Goal: Transaction & Acquisition: Book appointment/travel/reservation

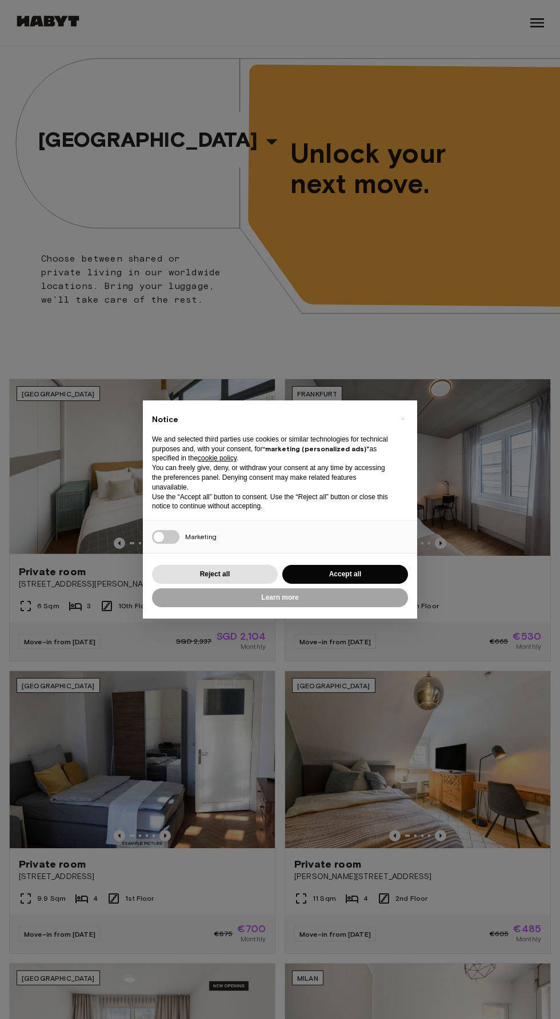
scroll to position [18, 0]
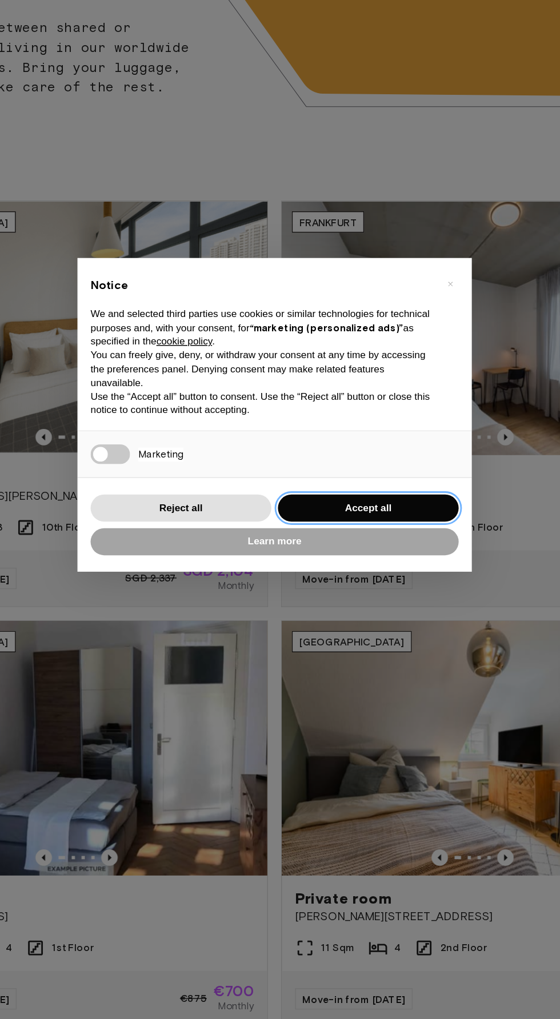
click at [379, 565] on button "Accept all" at bounding box center [345, 574] width 126 height 19
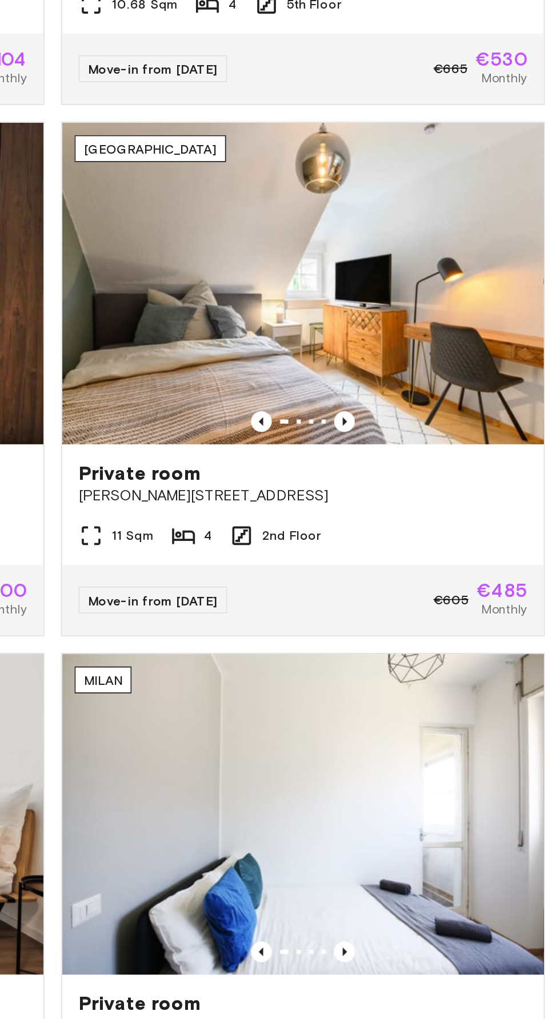
scroll to position [427, 0]
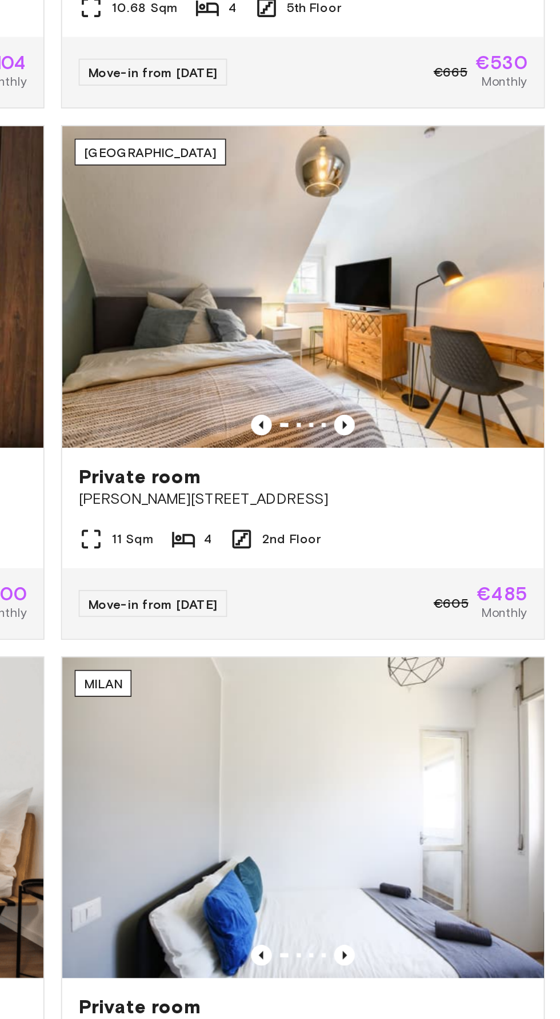
click at [464, 448] on span "Albert-Schäffle-Straße 94" at bounding box center [417, 449] width 247 height 11
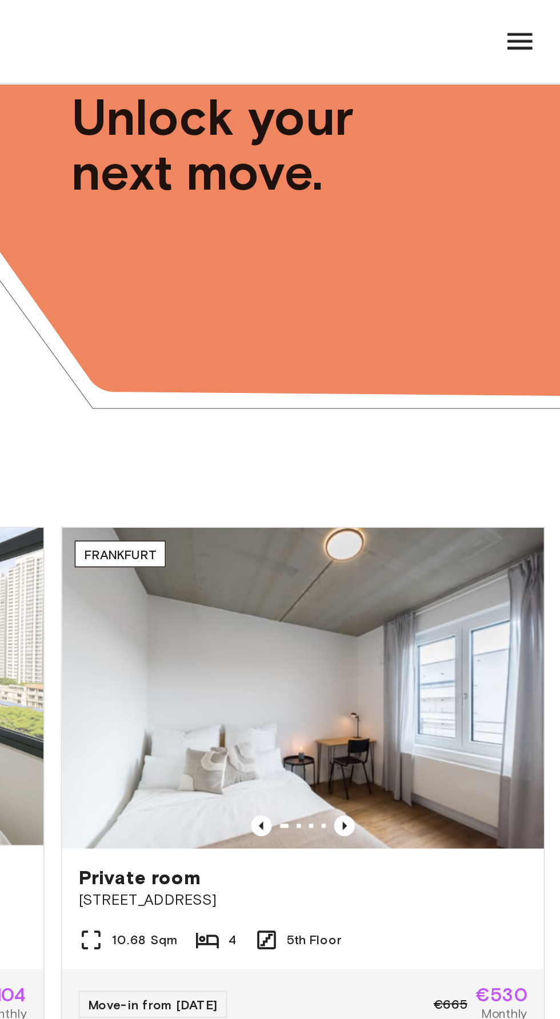
scroll to position [0, 0]
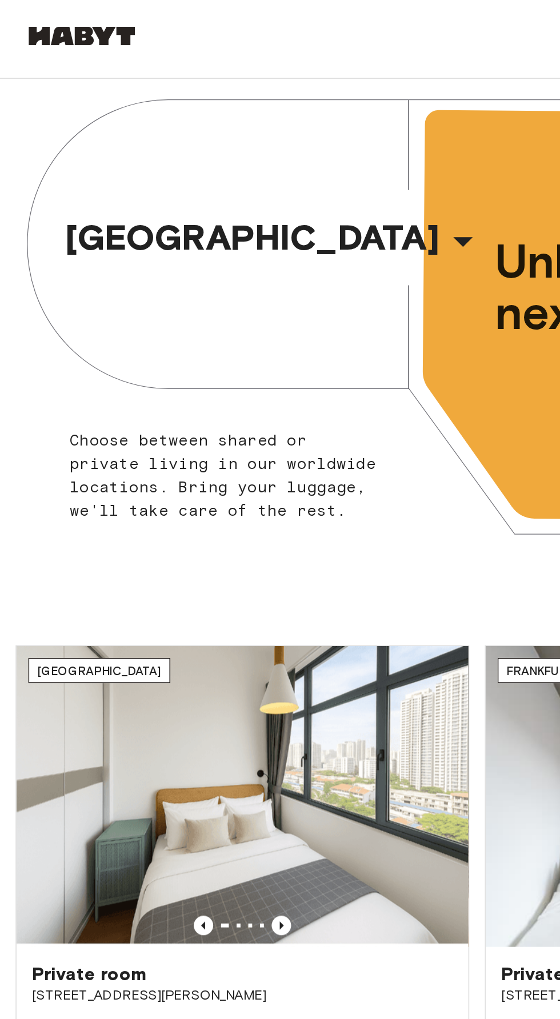
click at [258, 146] on icon "button" at bounding box center [271, 141] width 27 height 27
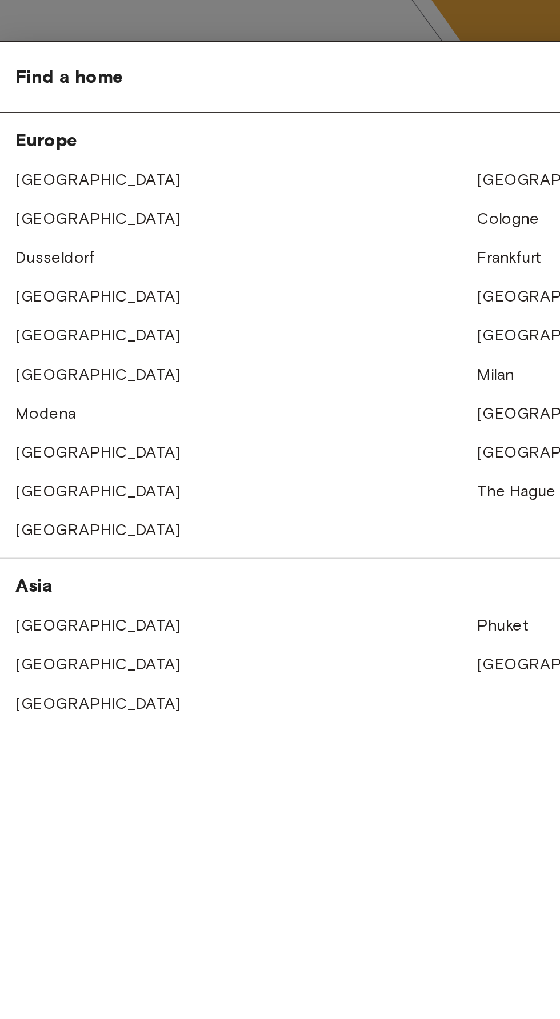
click at [300, 339] on link "[GEOGRAPHIC_DATA]" at bounding box center [328, 336] width 97 height 11
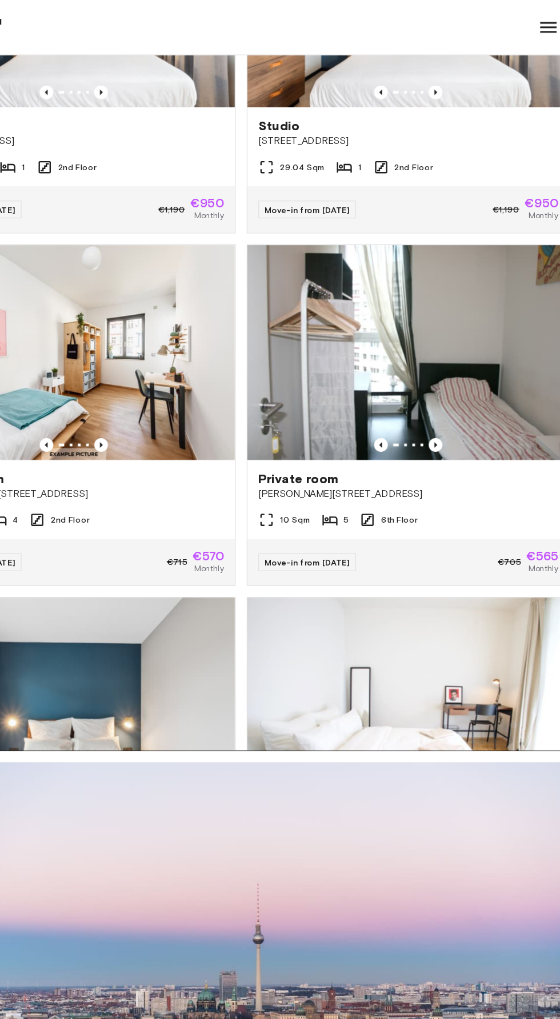
scroll to position [22797, 0]
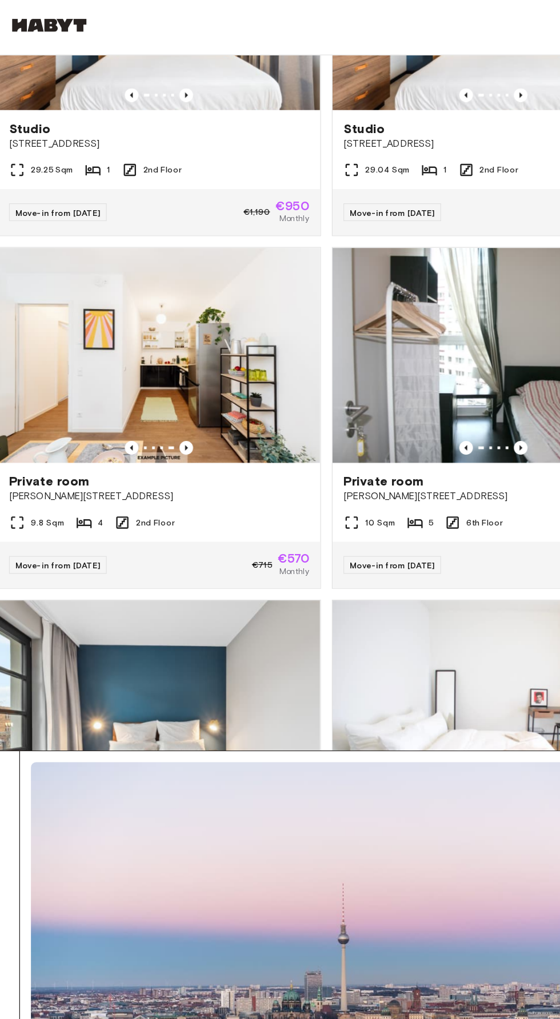
click at [180, 412] on div "Private room Klara-Franke-Straße 24-28" at bounding box center [140, 408] width 270 height 43
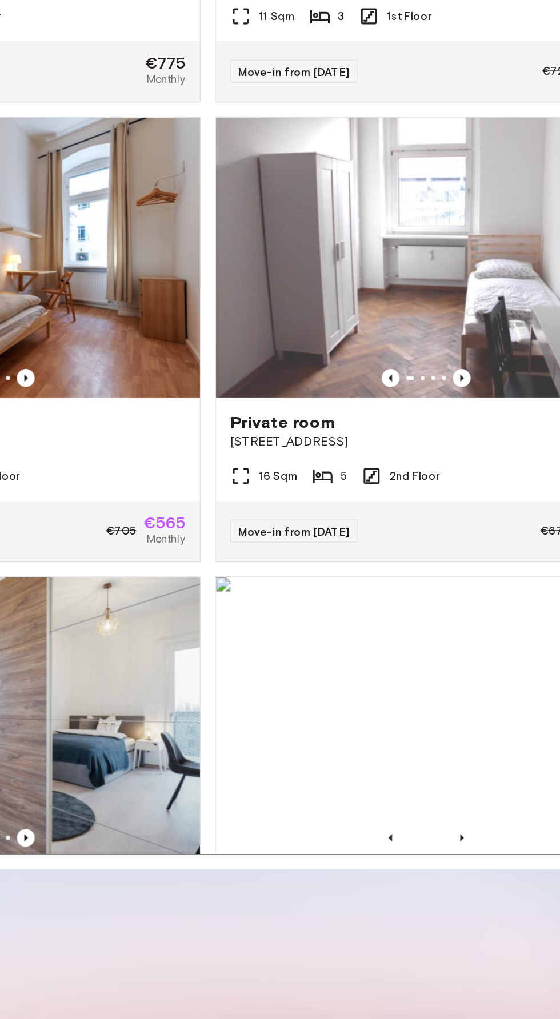
scroll to position [14589, 0]
click at [436, 354] on img at bounding box center [420, 274] width 270 height 180
click at [443, 349] on icon "Previous image" at bounding box center [442, 351] width 2 height 5
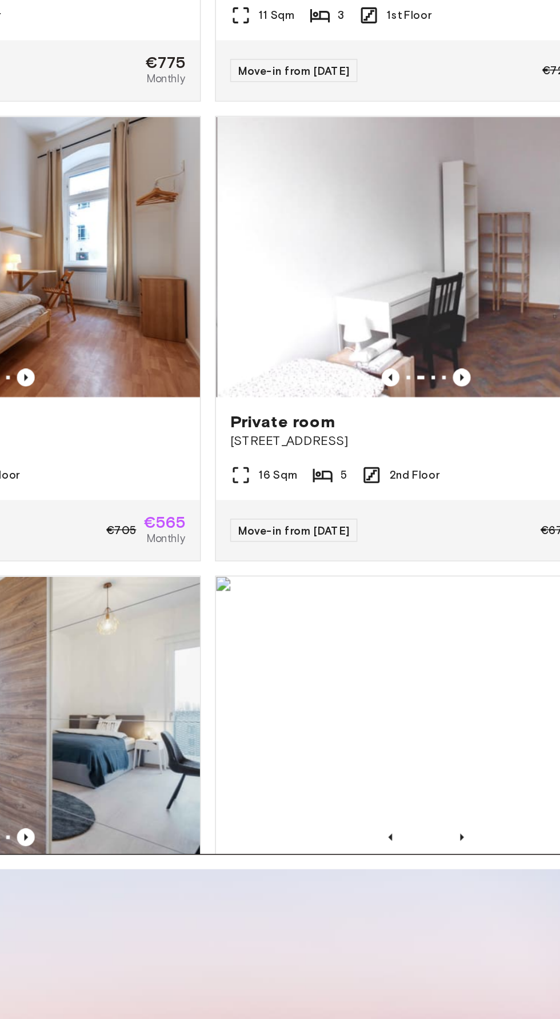
click at [425, 356] on img at bounding box center [421, 274] width 270 height 180
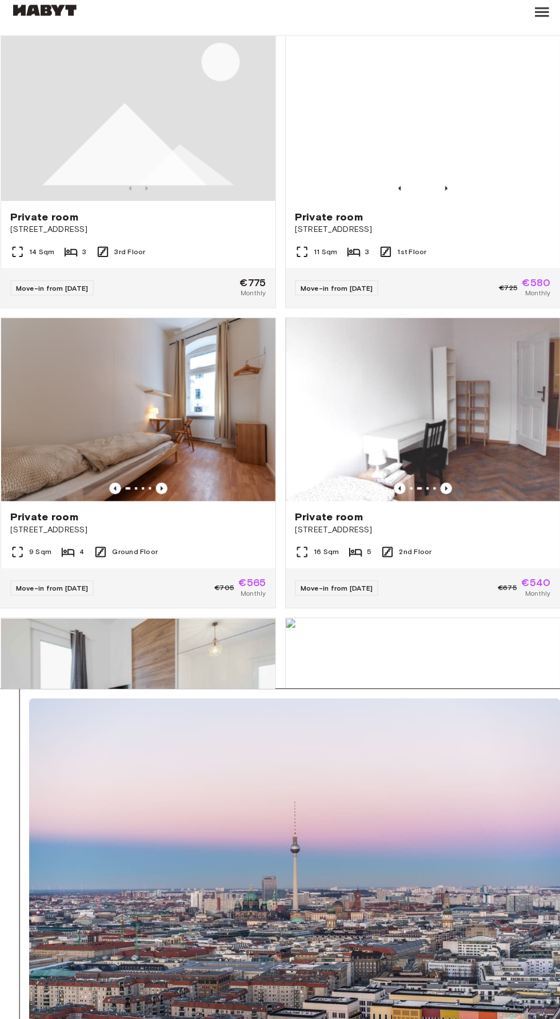
scroll to position [14480, 0]
click at [149, 449] on img at bounding box center [140, 413] width 270 height 180
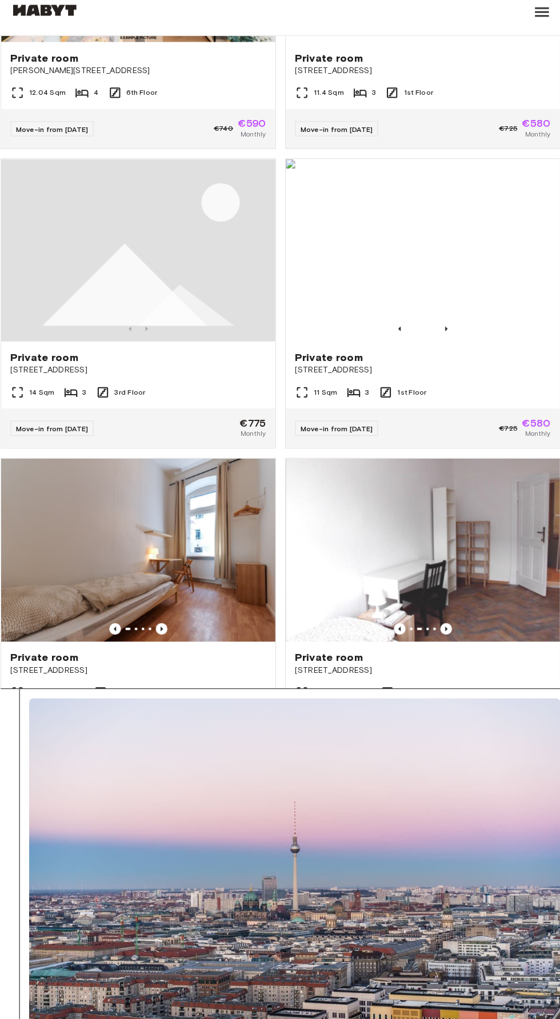
scroll to position [14342, 0]
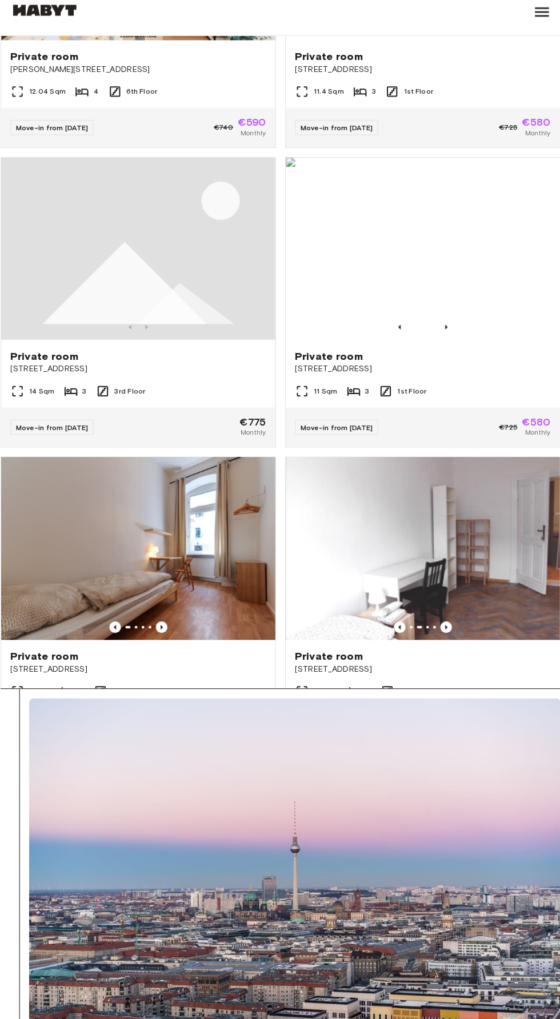
click at [453, 253] on img at bounding box center [420, 256] width 270 height 180
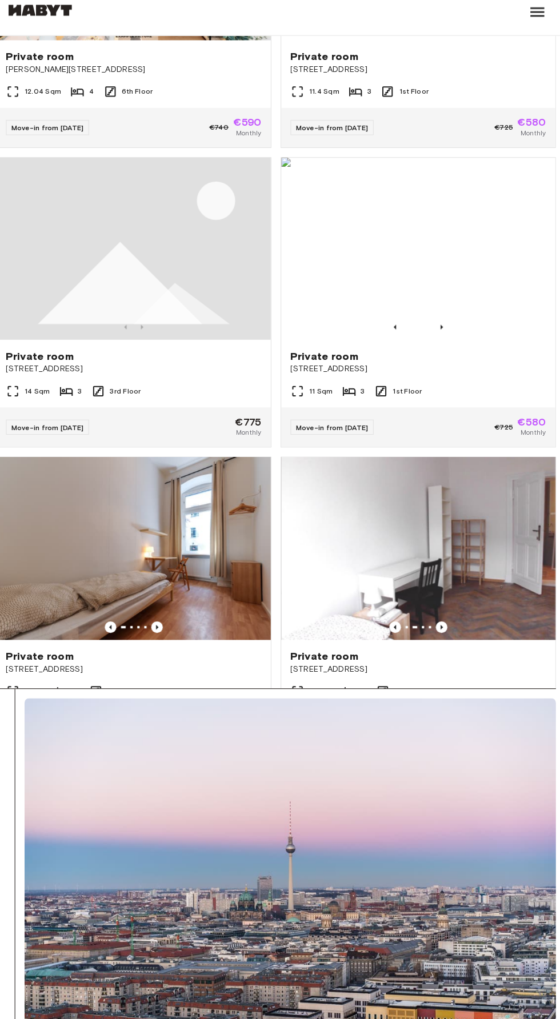
scroll to position [331, 0]
click at [464, 397] on div "11 Sqm 3 1st Floor" at bounding box center [420, 400] width 270 height 23
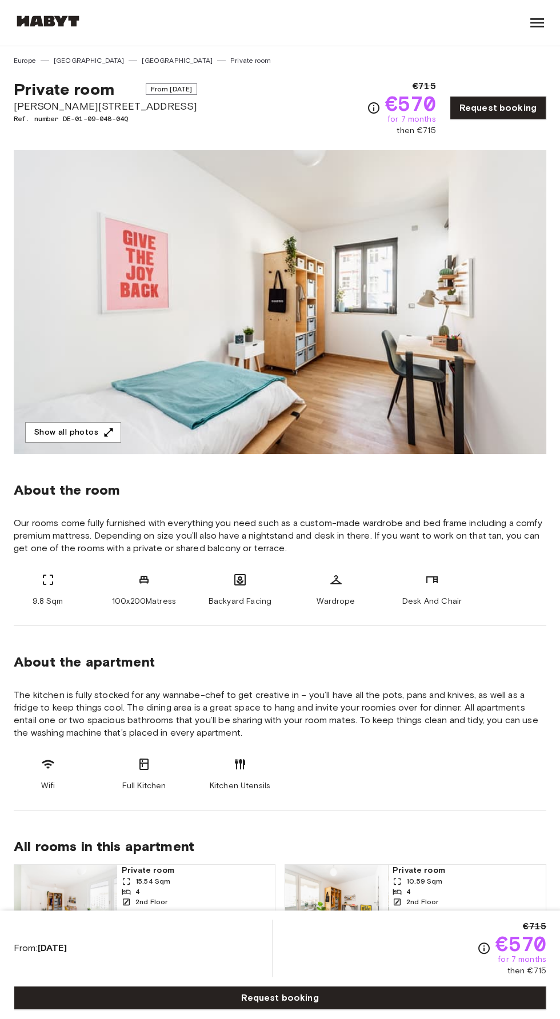
click at [93, 429] on button "Show all photos" at bounding box center [73, 432] width 96 height 21
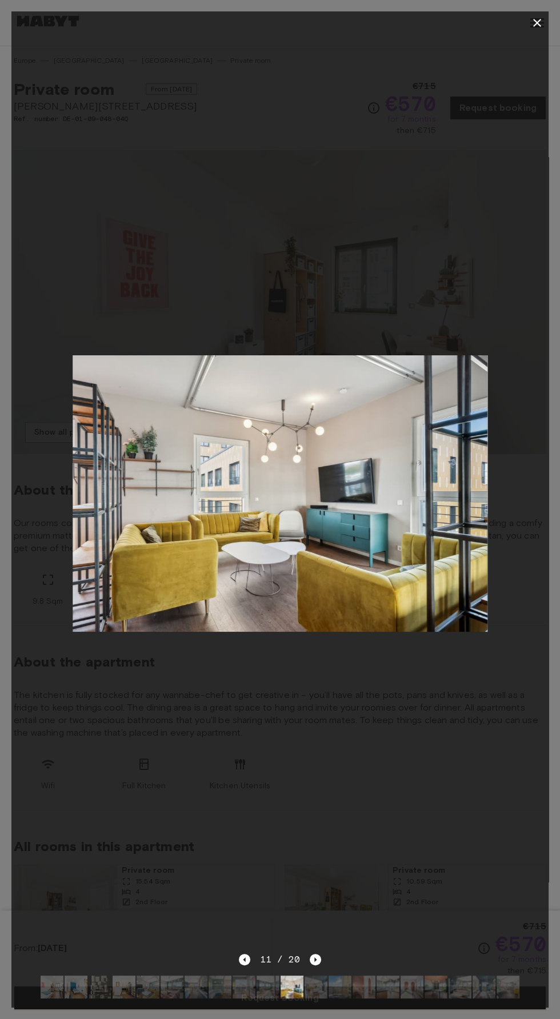
click at [536, 22] on icon "button" at bounding box center [537, 23] width 8 height 8
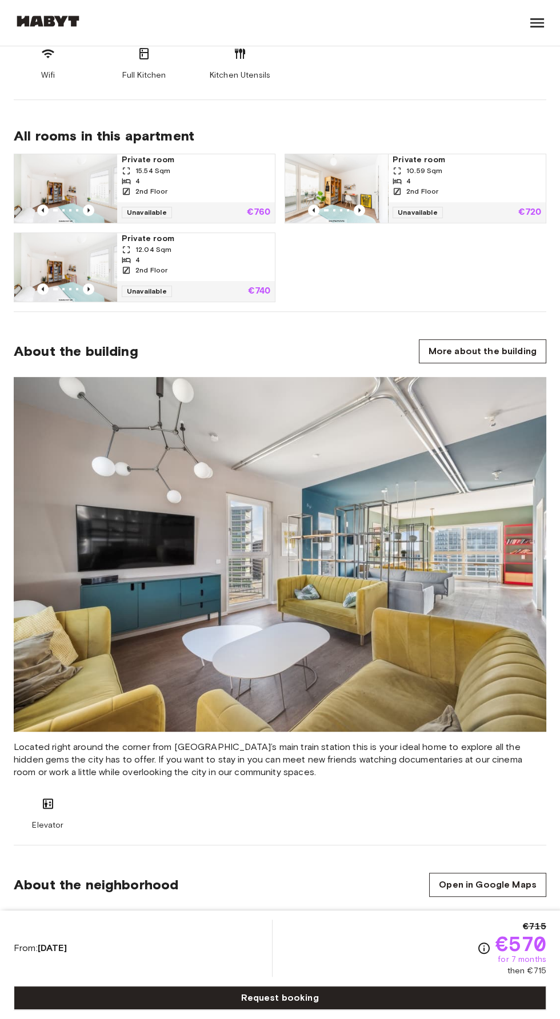
scroll to position [724, 0]
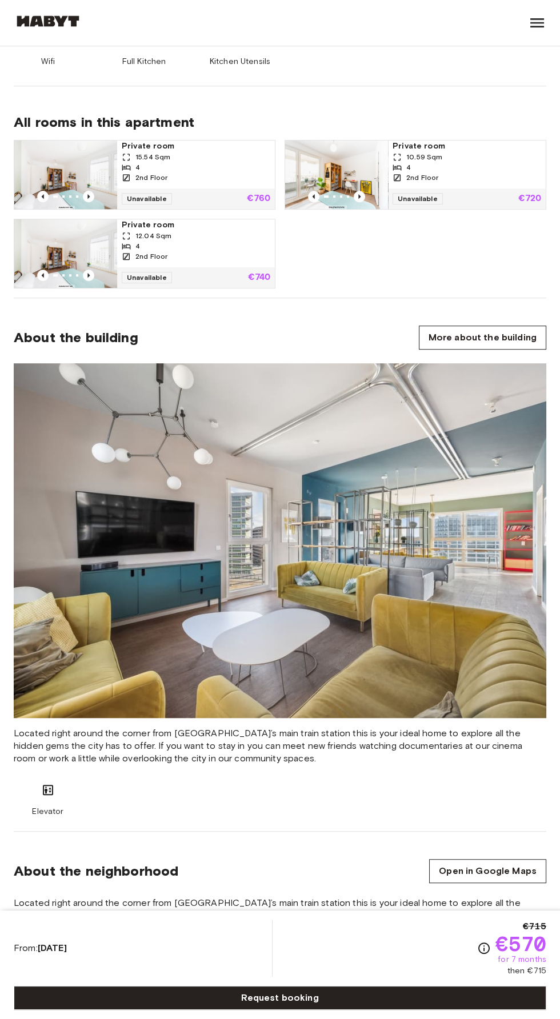
click at [513, 954] on span "€570" at bounding box center [520, 943] width 51 height 21
click at [522, 965] on span "for 7 months" at bounding box center [521, 959] width 49 height 11
click at [513, 965] on span "for 7 months" at bounding box center [521, 959] width 49 height 11
click at [448, 810] on div "Elevator" at bounding box center [280, 800] width 532 height 34
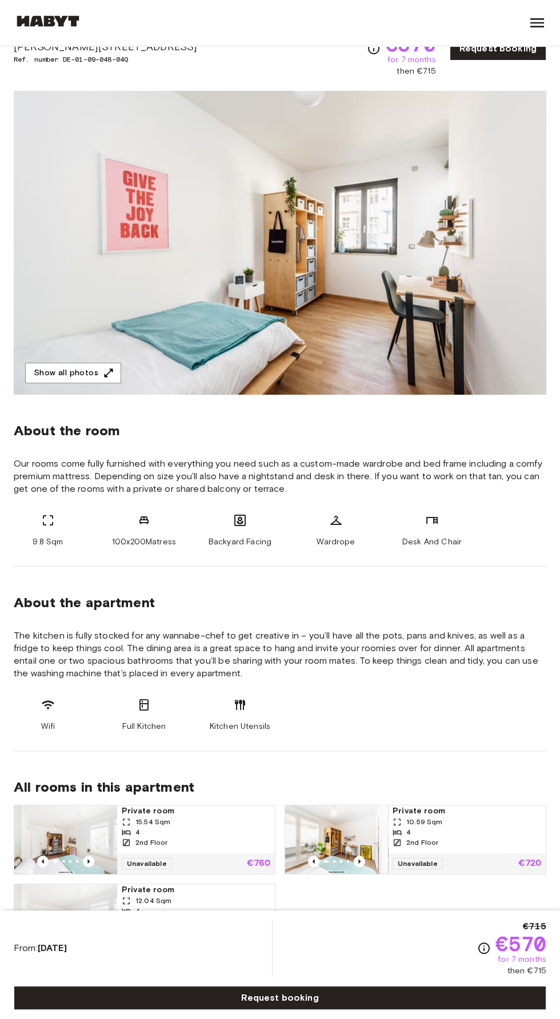
scroll to position [0, 0]
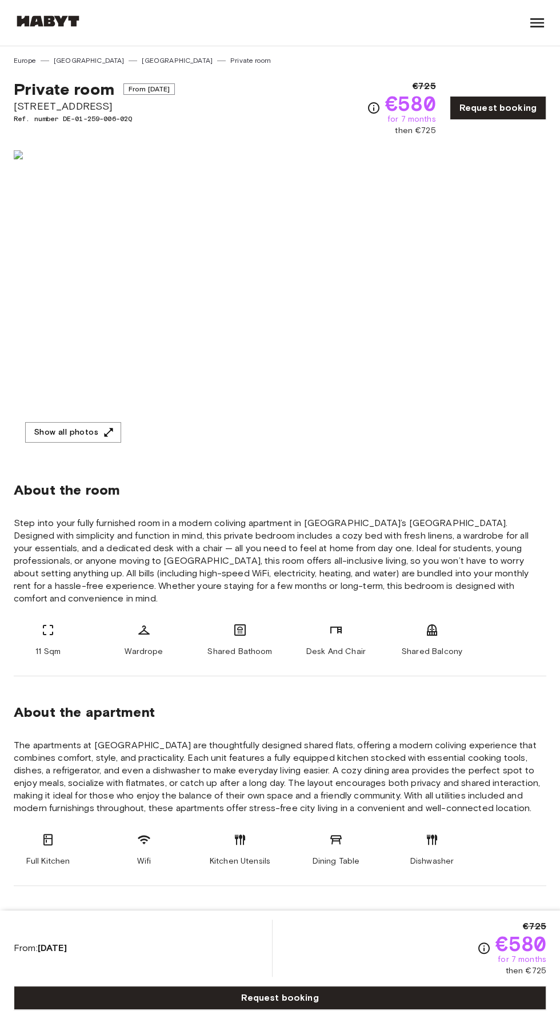
click at [103, 433] on icon "button" at bounding box center [108, 432] width 11 height 11
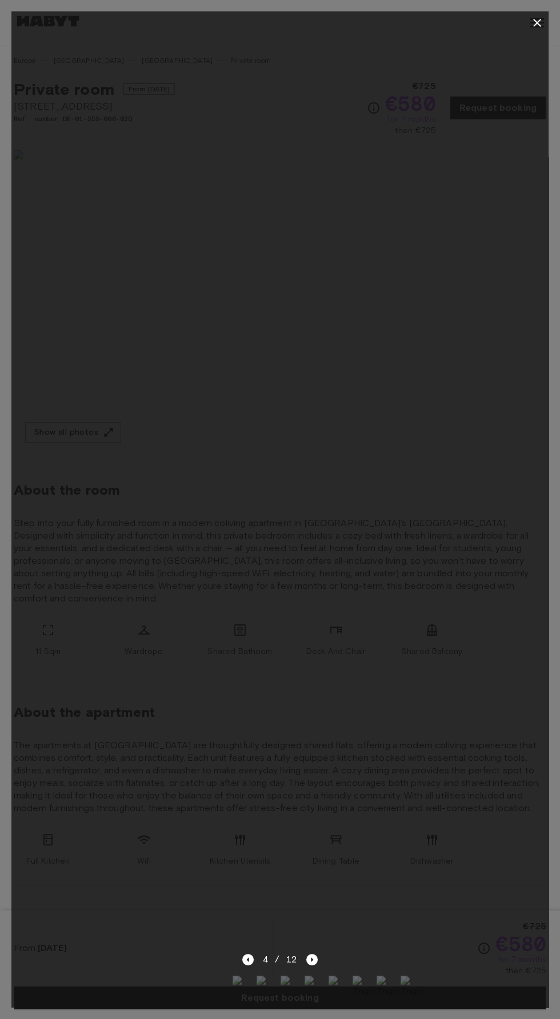
click at [536, 43] on div at bounding box center [279, 493] width 537 height 918
click at [531, 25] on icon "button" at bounding box center [537, 23] width 14 height 14
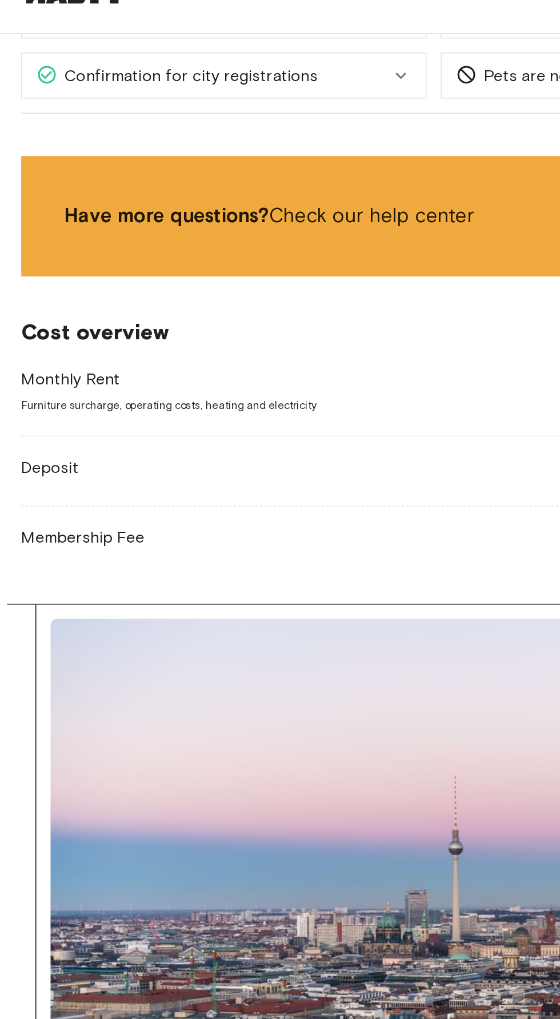
scroll to position [1427, 0]
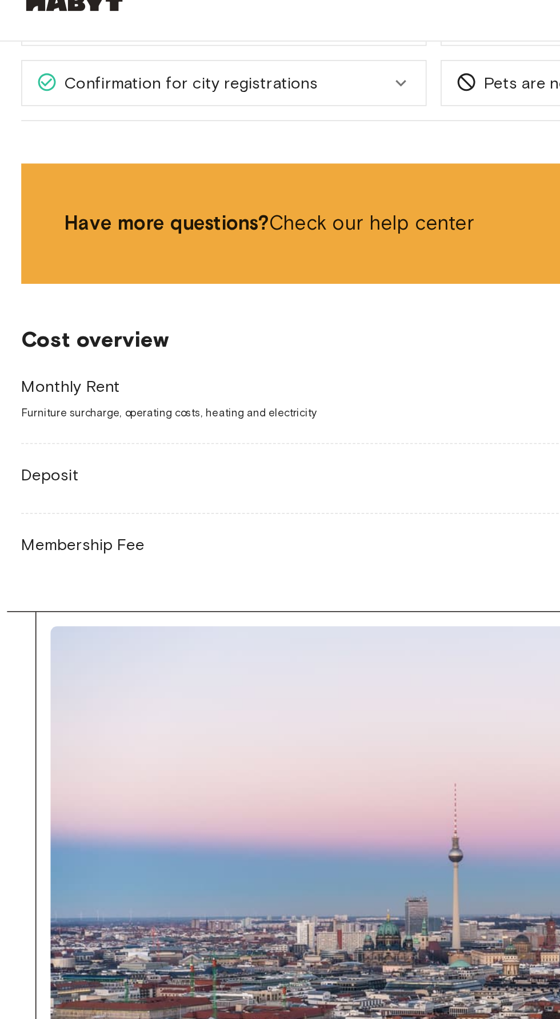
click at [156, 315] on div "Deposit €1,087.50 Charged after contract signature" at bounding box center [280, 328] width 532 height 26
click at [42, 319] on span "Deposit" at bounding box center [32, 326] width 37 height 15
click at [175, 315] on div "Deposit €1,087.50 Charged after contract signature" at bounding box center [280, 328] width 532 height 26
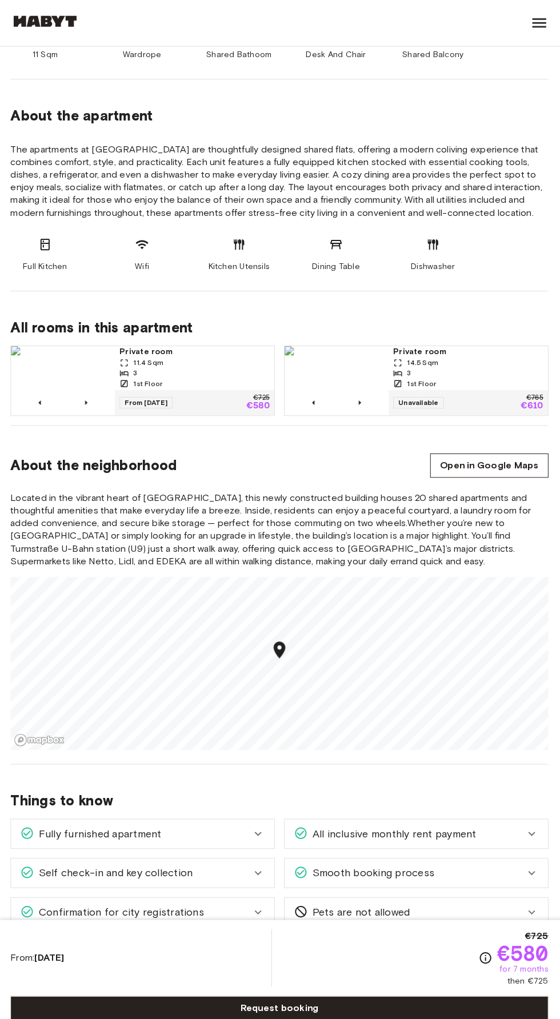
scroll to position [586, 0]
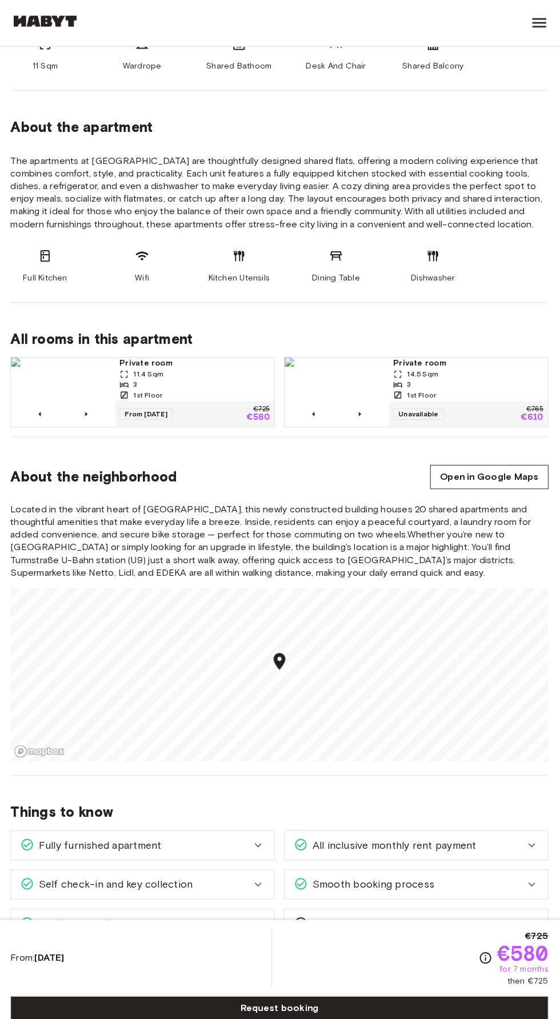
click at [540, 910] on div "Pets are not allowed" at bounding box center [415, 914] width 260 height 29
